Goal: Task Accomplishment & Management: Complete application form

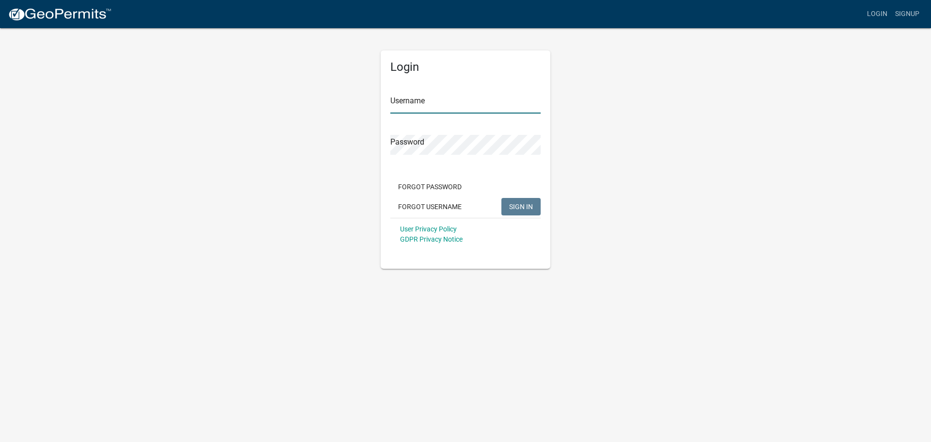
type input "jknigge"
click at [513, 208] on span "SIGN IN" at bounding box center [521, 206] width 24 height 8
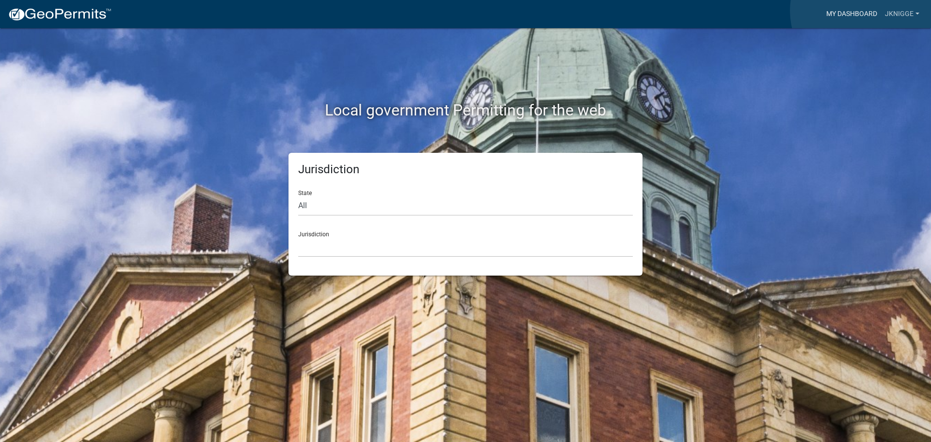
click at [863, 11] on link "My Dashboard" at bounding box center [851, 14] width 59 height 18
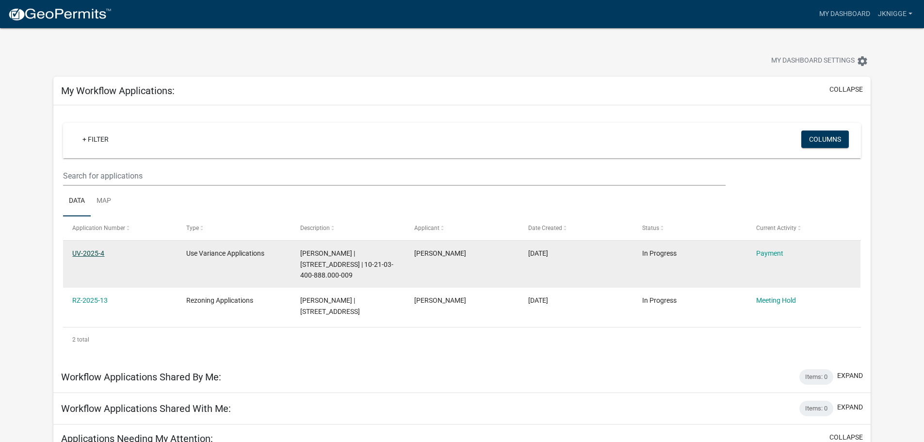
click at [87, 253] on link "UV-2025-4" at bounding box center [88, 253] width 32 height 8
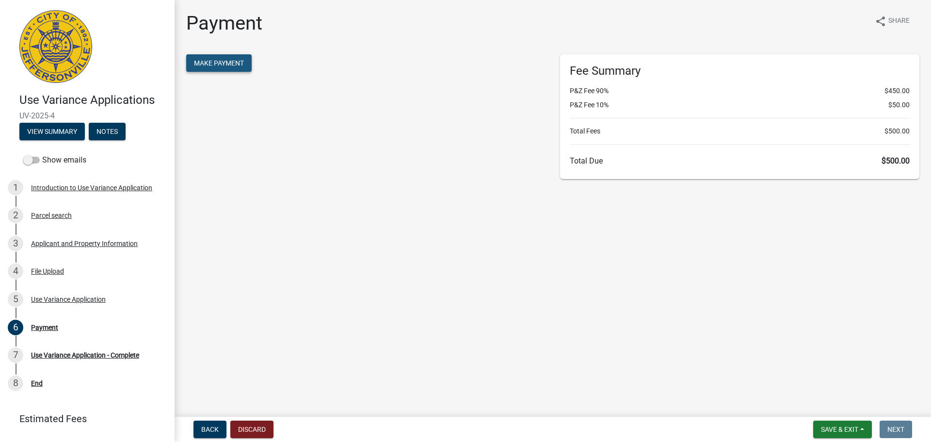
click at [226, 64] on span "Make Payment" at bounding box center [219, 63] width 50 height 8
